Goal: Information Seeking & Learning: Learn about a topic

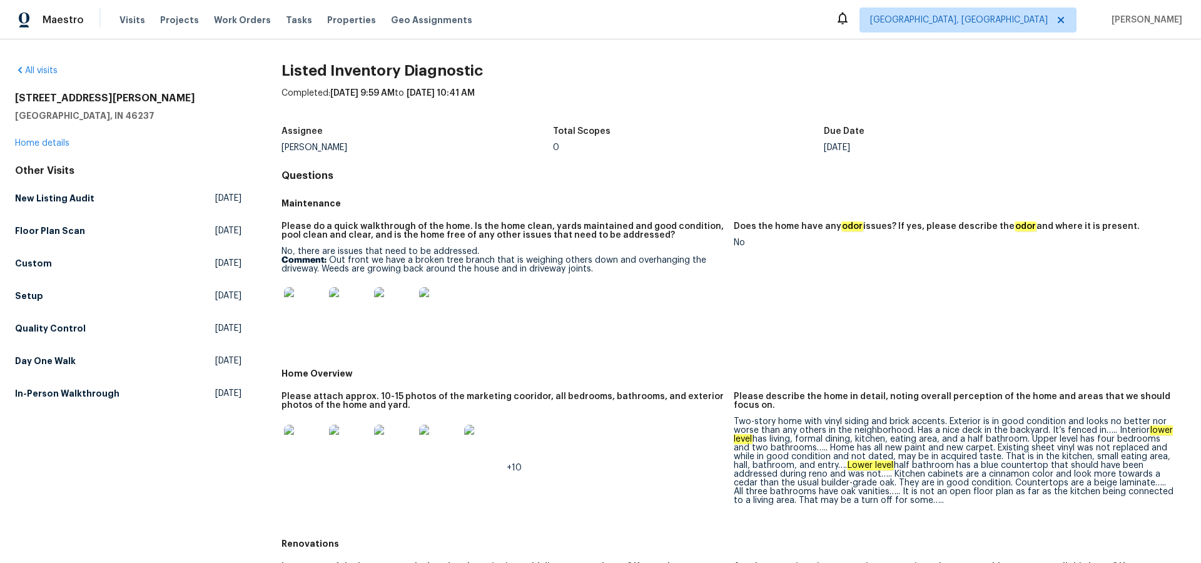
click at [308, 313] on img at bounding box center [304, 307] width 40 height 40
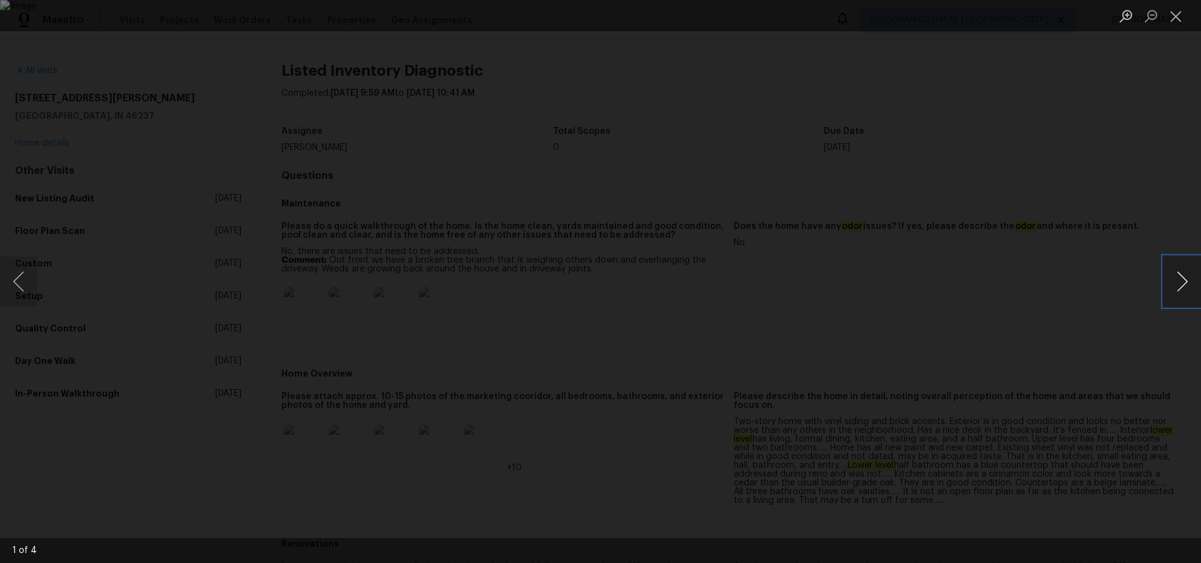
click at [1183, 274] on button "Next image" at bounding box center [1182, 281] width 38 height 50
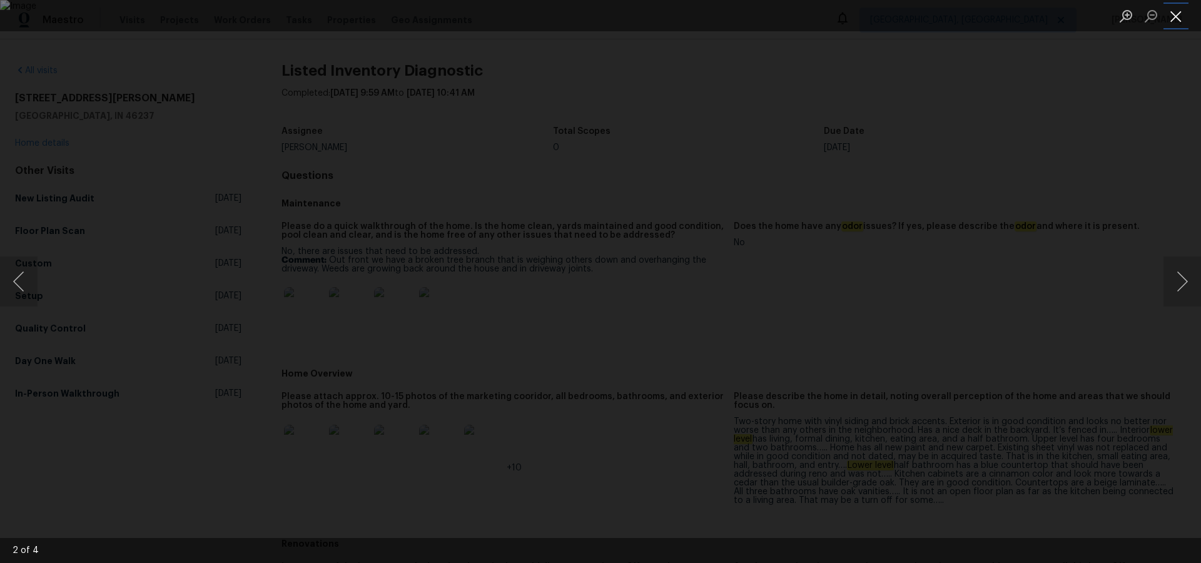
click at [1180, 20] on button "Close lightbox" at bounding box center [1175, 16] width 25 height 22
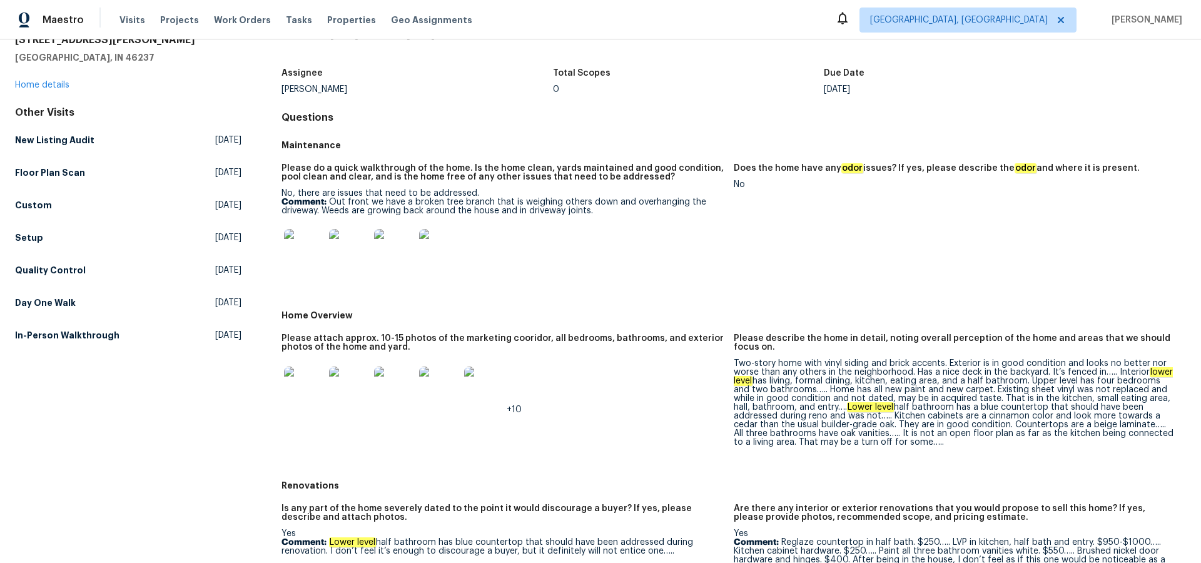
scroll to position [80, 0]
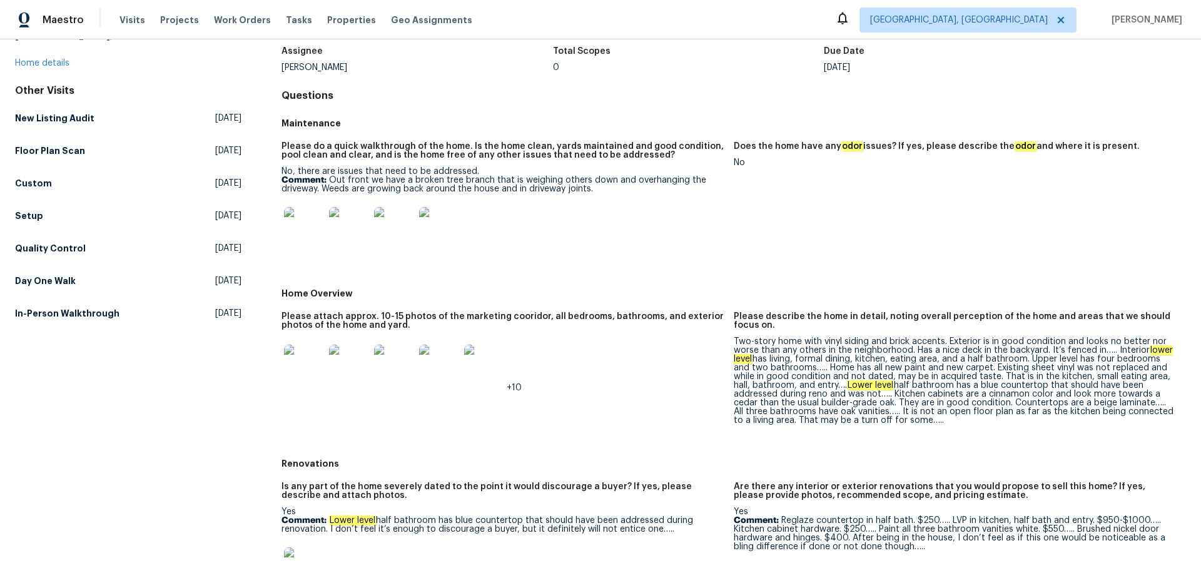
click at [306, 377] on img at bounding box center [304, 365] width 40 height 40
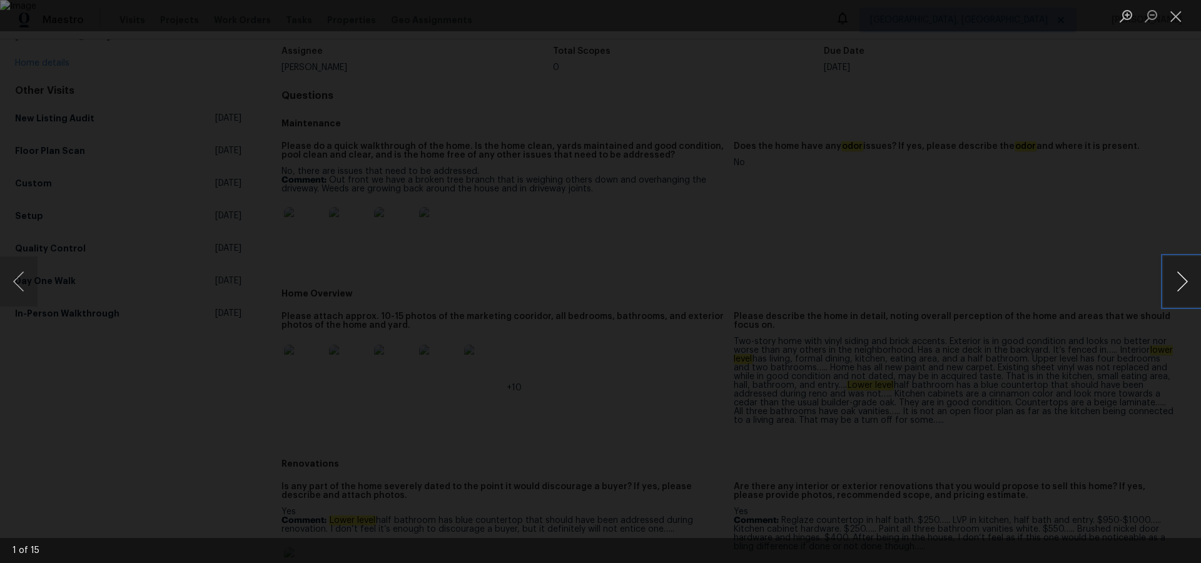
click at [1186, 280] on button "Next image" at bounding box center [1182, 281] width 38 height 50
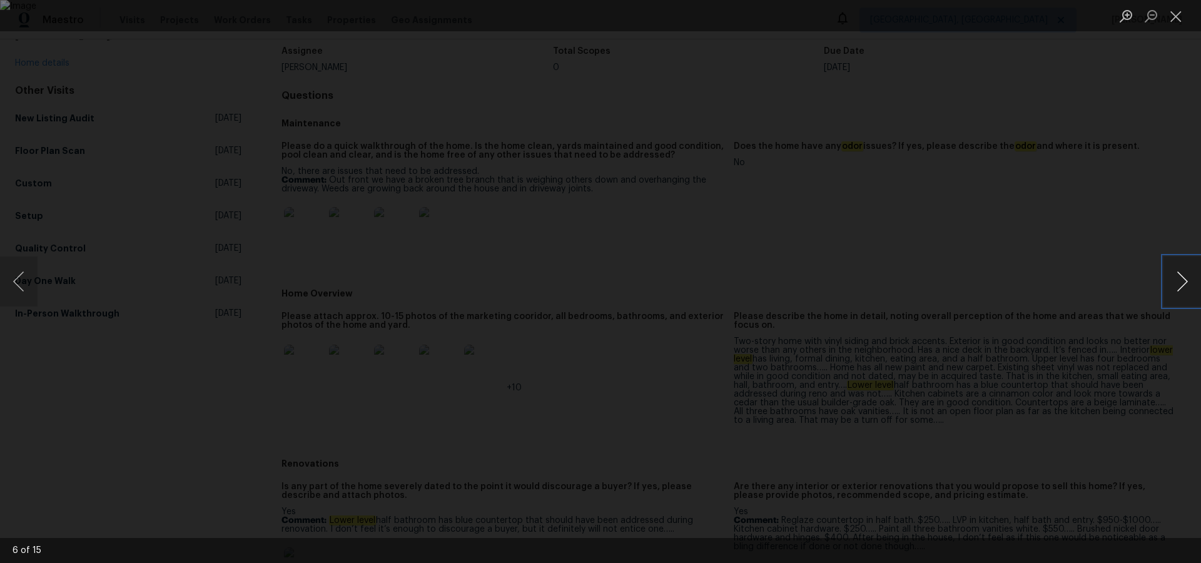
click at [1186, 280] on button "Next image" at bounding box center [1182, 281] width 38 height 50
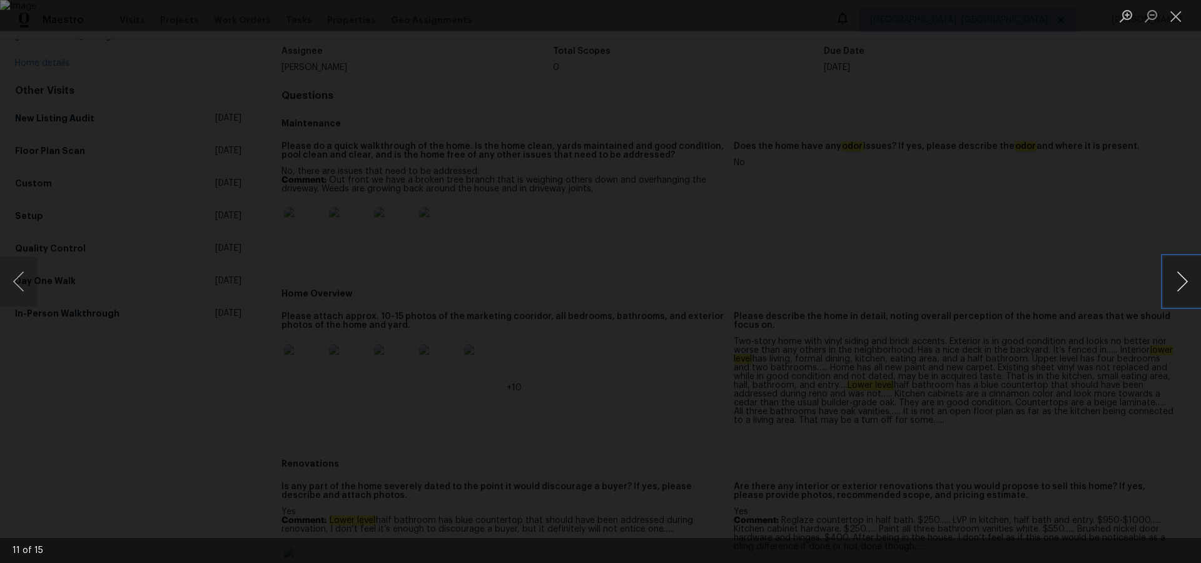
click at [1186, 280] on button "Next image" at bounding box center [1182, 281] width 38 height 50
click at [1170, 19] on button "Close lightbox" at bounding box center [1175, 16] width 25 height 22
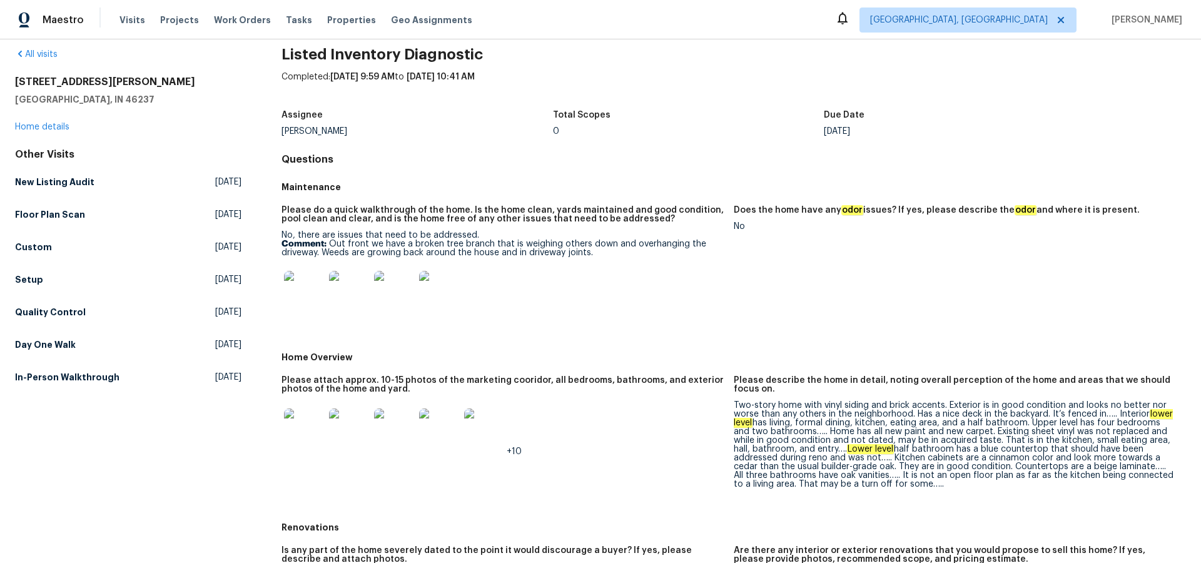
scroll to position [0, 0]
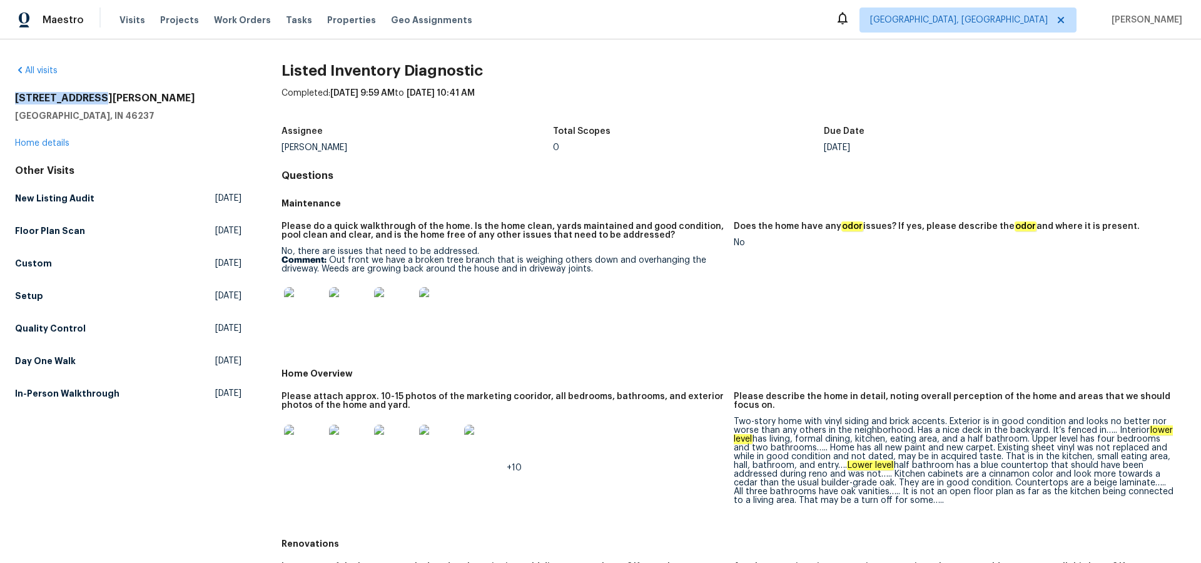
drag, startPoint x: 17, startPoint y: 97, endPoint x: 93, endPoint y: 103, distance: 75.9
click at [93, 103] on h2 "[STREET_ADDRESS][PERSON_NAME]" at bounding box center [128, 98] width 226 height 13
copy h2 "[STREET_ADDRESS][PERSON_NAME]"
click at [305, 451] on img at bounding box center [304, 445] width 40 height 40
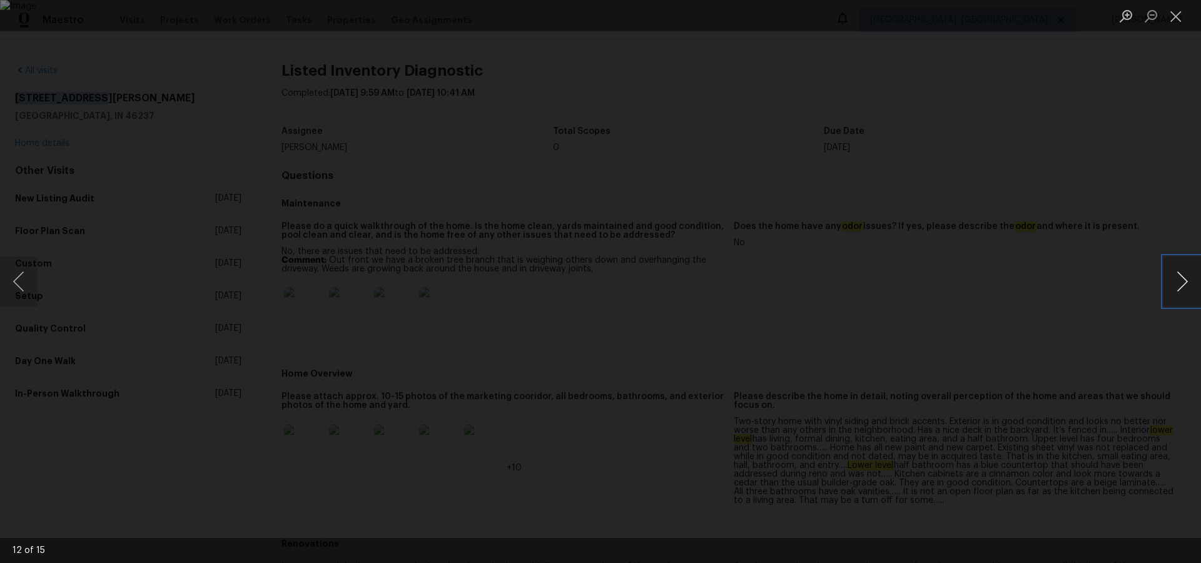
click at [1184, 281] on button "Next image" at bounding box center [1182, 281] width 38 height 50
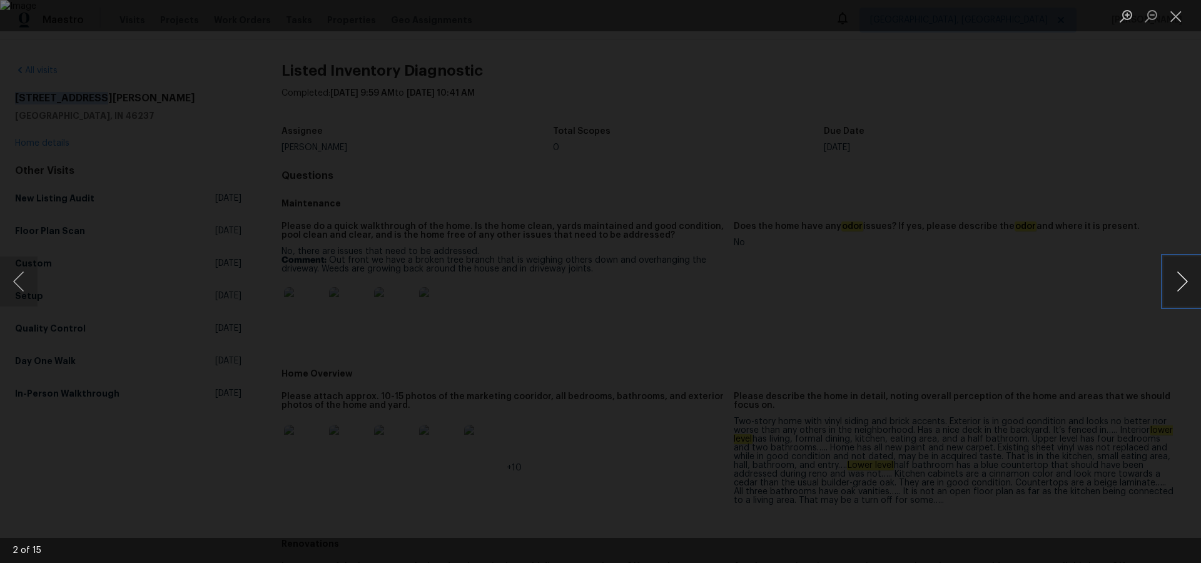
click at [1184, 281] on button "Next image" at bounding box center [1182, 281] width 38 height 50
click at [1175, 287] on button "Next image" at bounding box center [1182, 281] width 38 height 50
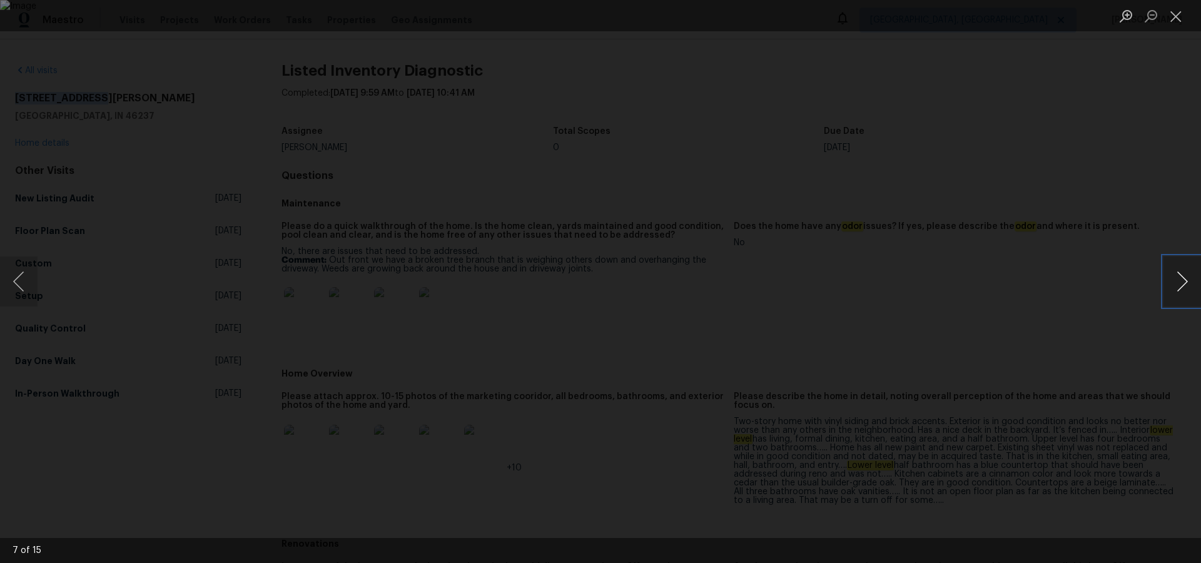
click at [1175, 287] on button "Next image" at bounding box center [1182, 281] width 38 height 50
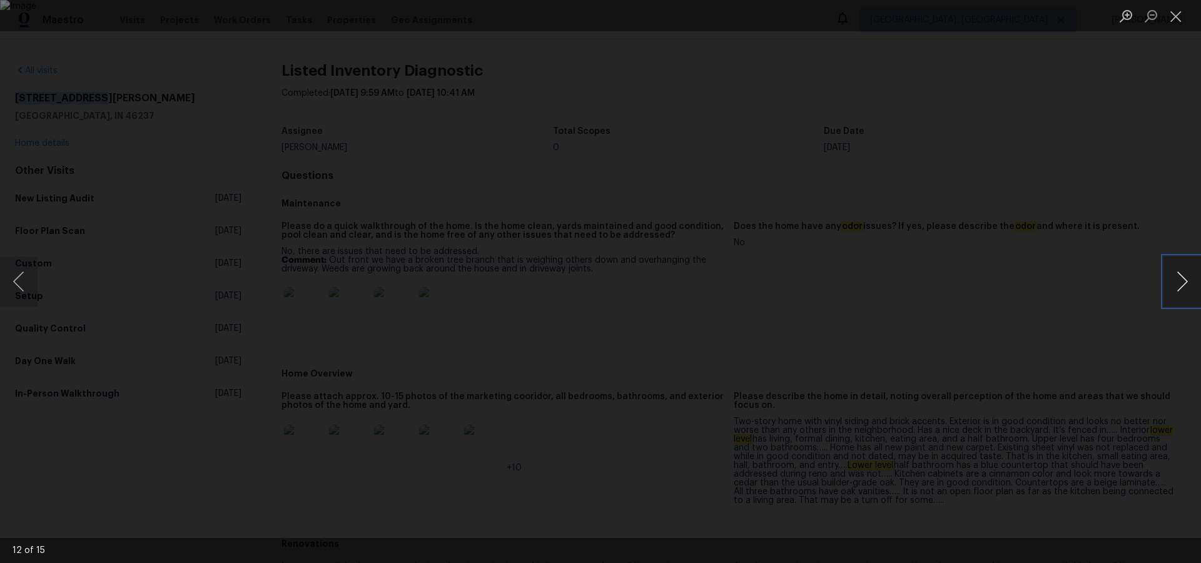
click at [1175, 287] on button "Next image" at bounding box center [1182, 281] width 38 height 50
